Goal: Use online tool/utility: Utilize a website feature to perform a specific function

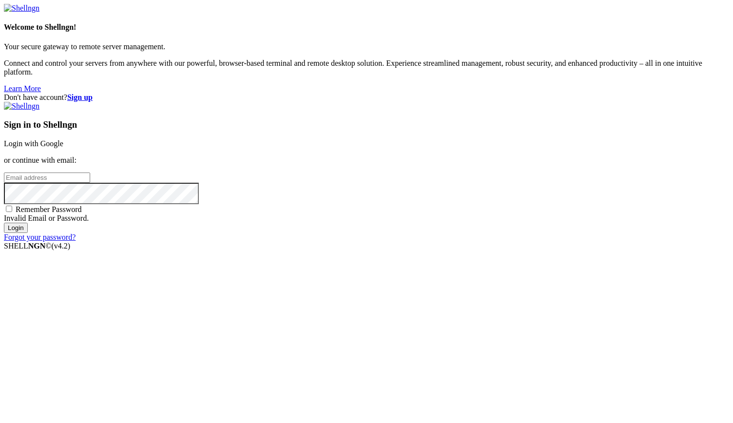
click at [63, 148] on link "Login with Google" at bounding box center [33, 143] width 59 height 8
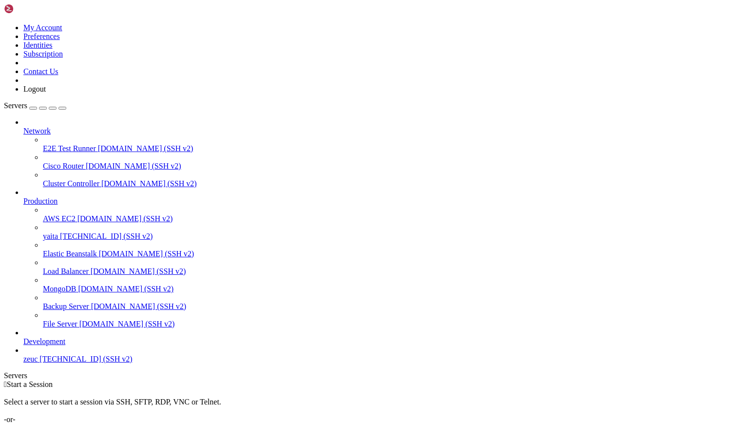
click at [68, 232] on span "[TECHNICAL_ID] (SSH v2)" at bounding box center [106, 236] width 93 height 8
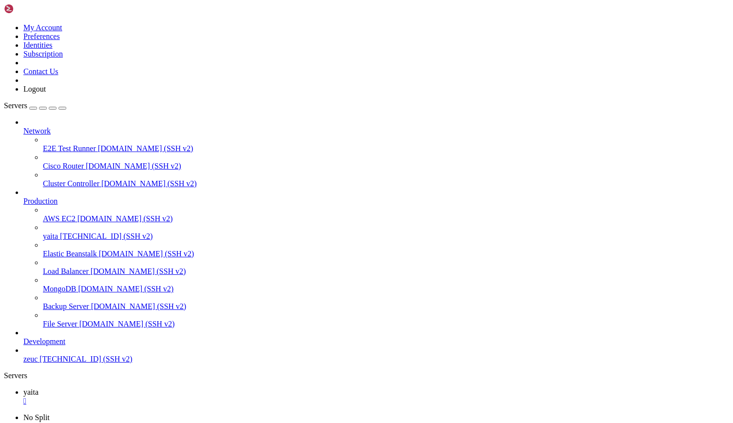
drag, startPoint x: 37, startPoint y: 891, endPoint x: 214, endPoint y: 894, distance: 176.9
drag, startPoint x: 49, startPoint y: 860, endPoint x: 311, endPoint y: 860, distance: 262.1
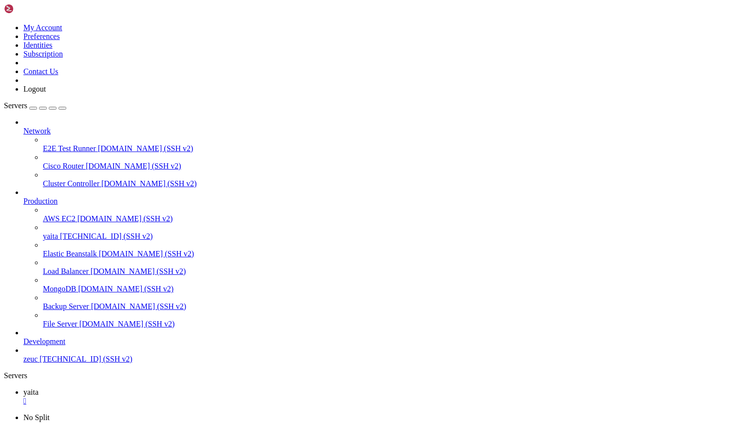
scroll to position [8944, 0]
copy x-row "[DRIVER, SUPER_ADMINISTRATOR, ADMINISTRATOR, CUSTOMER, MERCHANT]"
drag, startPoint x: 7, startPoint y: 815, endPoint x: 372, endPoint y: 886, distance: 371.9
